Goal: Task Accomplishment & Management: Use online tool/utility

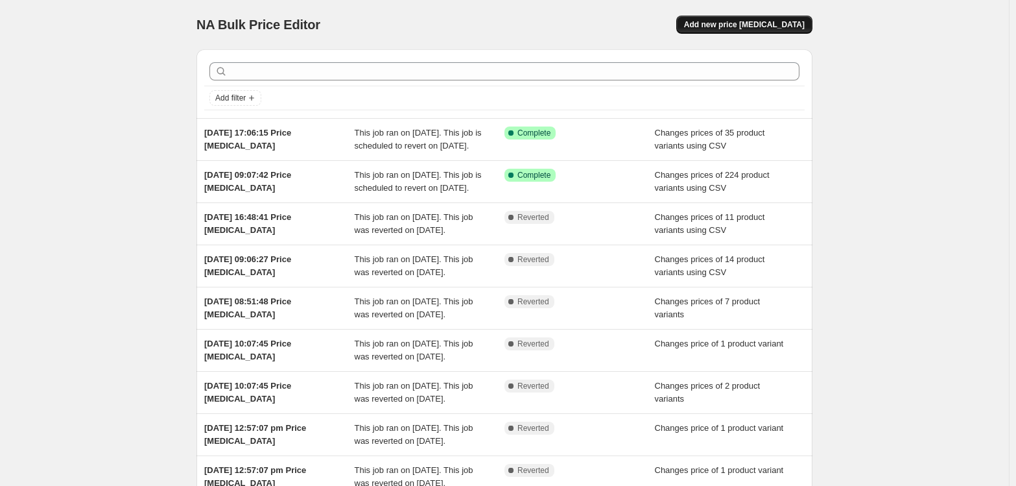
click at [783, 29] on span "Add new price [MEDICAL_DATA]" at bounding box center [744, 24] width 121 height 10
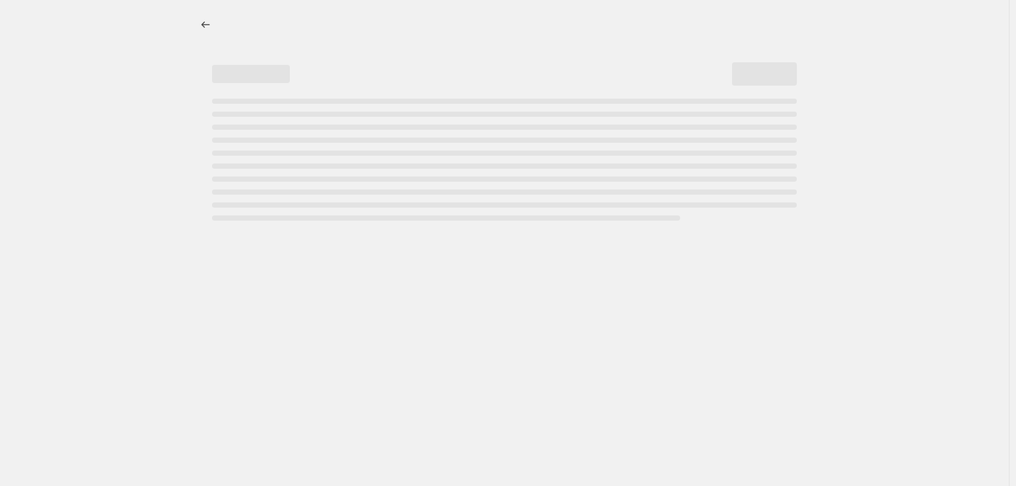
select select "percentage"
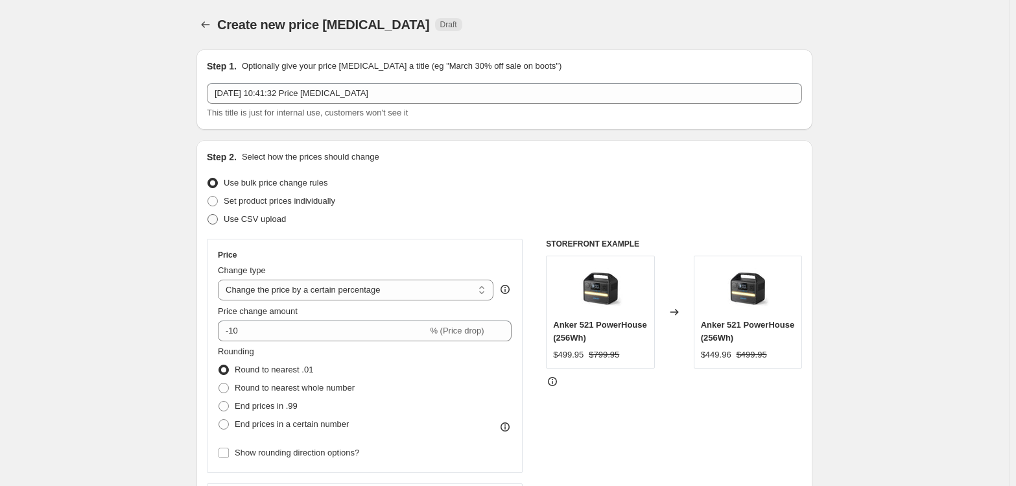
click at [267, 218] on span "Use CSV upload" at bounding box center [255, 219] width 62 height 10
click at [208, 215] on input "Use CSV upload" at bounding box center [207, 214] width 1 height 1
radio input "true"
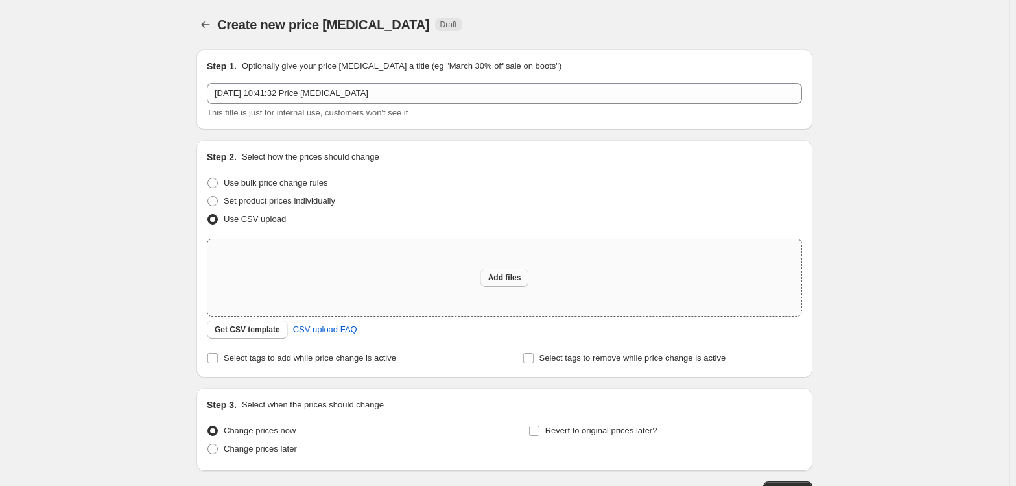
click at [499, 277] on span "Add files" at bounding box center [504, 277] width 33 height 10
type input "C:\fakepath\na-book - Copy.csv"
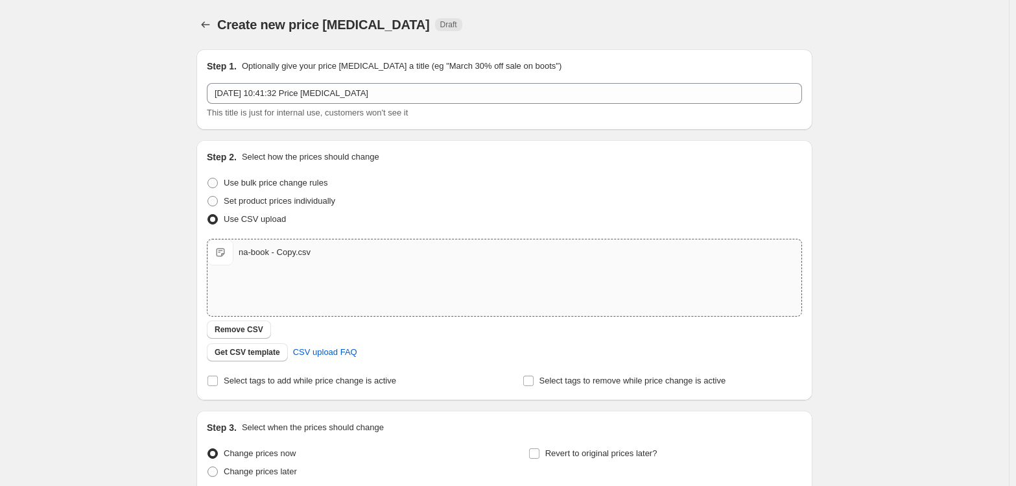
scroll to position [115, 0]
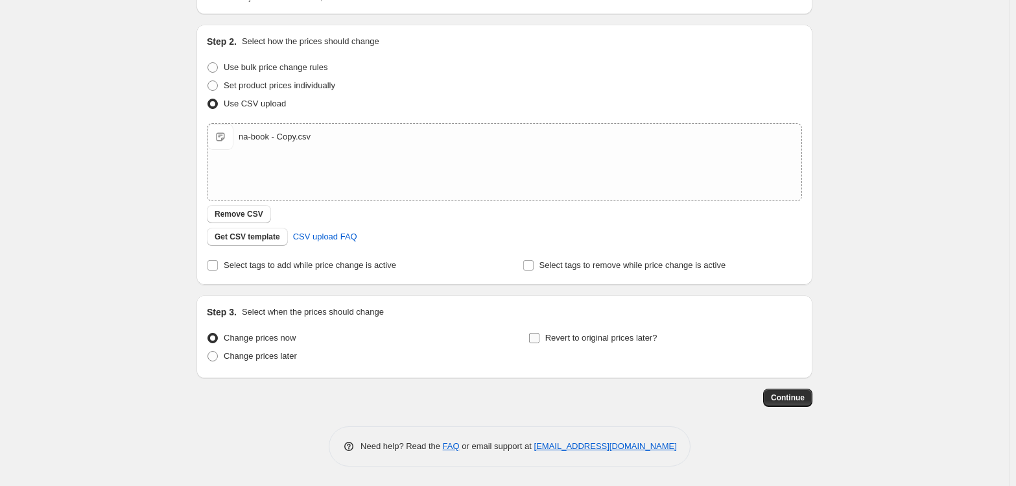
click at [539, 333] on input "Revert to original prices later?" at bounding box center [534, 338] width 10 height 10
checkbox input "true"
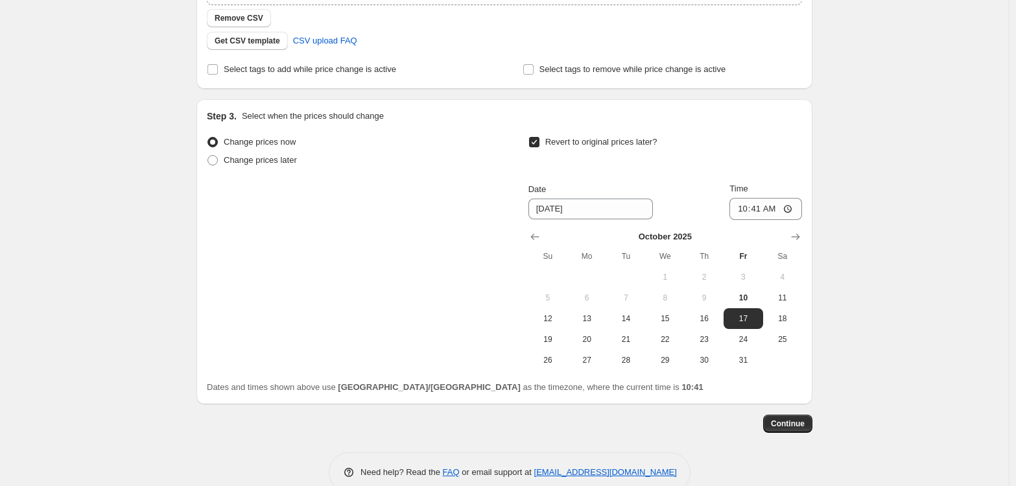
scroll to position [337, 0]
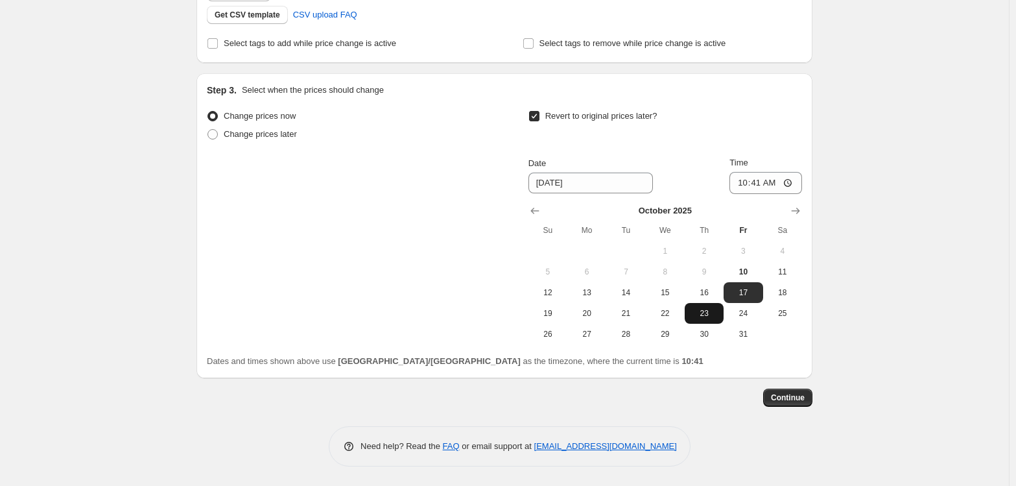
click at [709, 310] on span "23" at bounding box center [704, 313] width 29 height 10
type input "[DATE]"
click at [744, 178] on input "10:41" at bounding box center [765, 183] width 73 height 22
type input "23:59"
click at [795, 400] on span "Continue" at bounding box center [788, 397] width 34 height 10
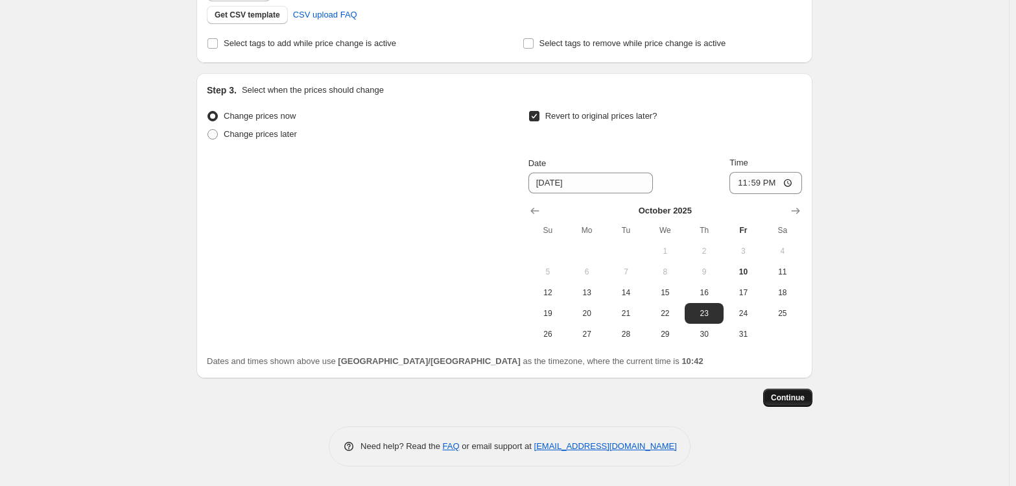
scroll to position [0, 0]
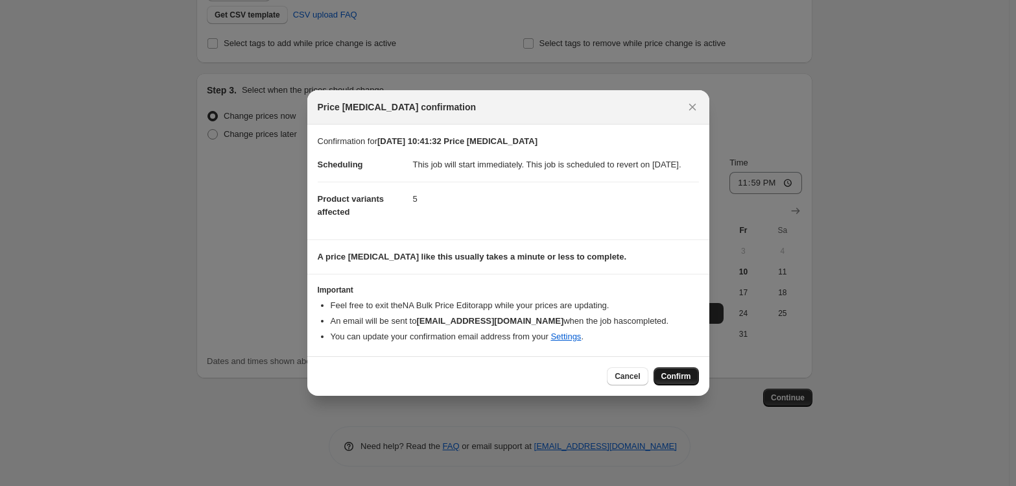
click at [668, 377] on button "Confirm" at bounding box center [676, 376] width 45 height 18
